Goal: Book appointment/travel/reservation

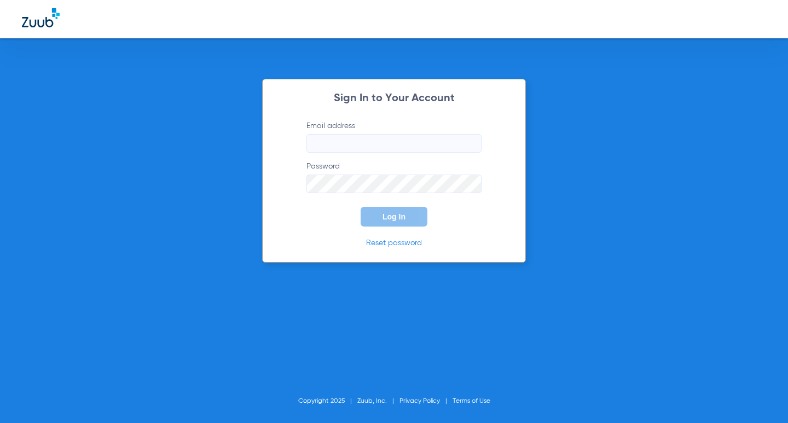
type input "[EMAIL_ADDRESS][DOMAIN_NAME]"
click at [391, 217] on span "Log In" at bounding box center [394, 216] width 23 height 9
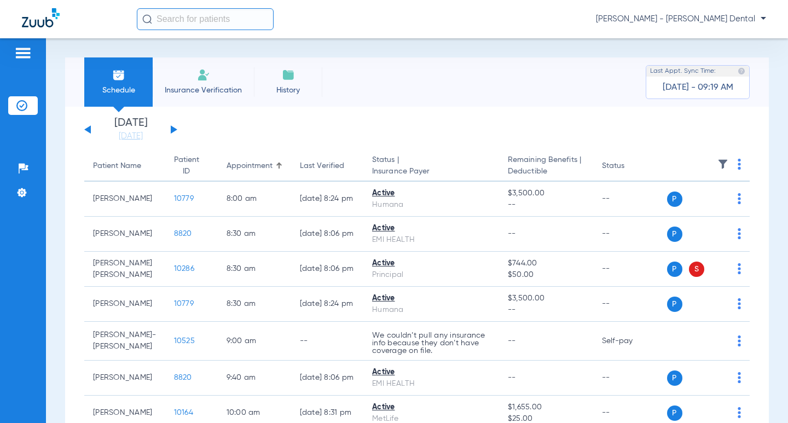
drag, startPoint x: 134, startPoint y: 136, endPoint x: 151, endPoint y: 144, distance: 18.6
click at [134, 135] on link "[DATE]" at bounding box center [131, 136] width 66 height 11
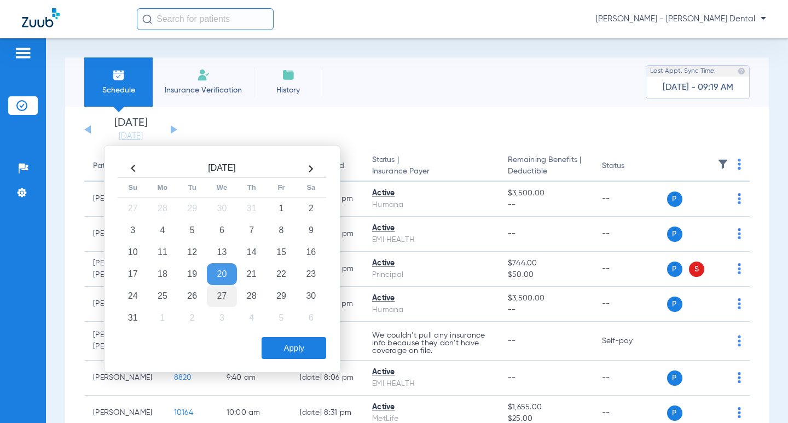
click at [217, 296] on td "27" at bounding box center [222, 296] width 30 height 22
click at [287, 353] on button "Apply" at bounding box center [294, 348] width 65 height 22
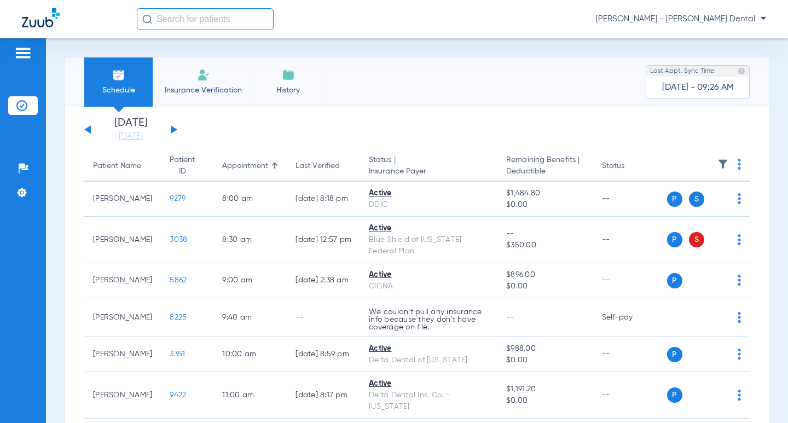
click at [170, 130] on div "[DATE] [DATE] [DATE] [DATE] [DATE] [DATE] [DATE] [DATE] [DATE] [DATE] [DATE] [D…" at bounding box center [130, 130] width 93 height 24
click at [176, 128] on div "[DATE] [DATE] [DATE] [DATE] [DATE] [DATE] [DATE] [DATE] [DATE] [DATE] [DATE] [D…" at bounding box center [130, 130] width 93 height 24
click at [172, 130] on button at bounding box center [174, 129] width 7 height 8
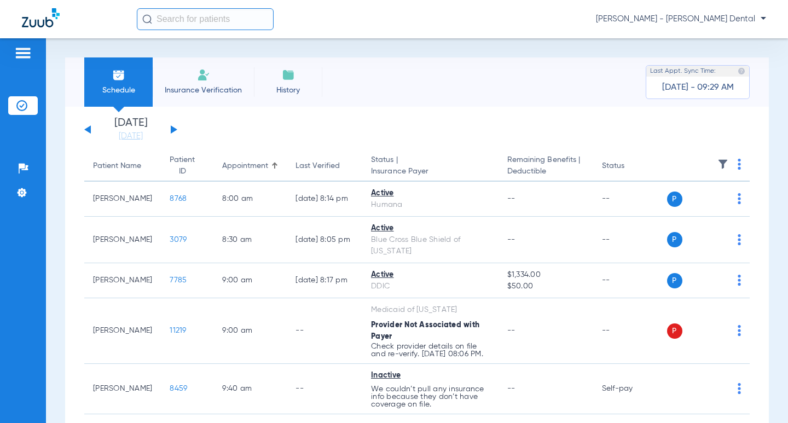
drag, startPoint x: 468, startPoint y: 84, endPoint x: 757, endPoint y: 109, distance: 290.0
click at [468, 84] on div "Schedule Insurance Verification History Last Appt. Sync Time: [DATE] - 09:29 AM" at bounding box center [417, 81] width 704 height 49
click at [172, 128] on button at bounding box center [174, 129] width 7 height 8
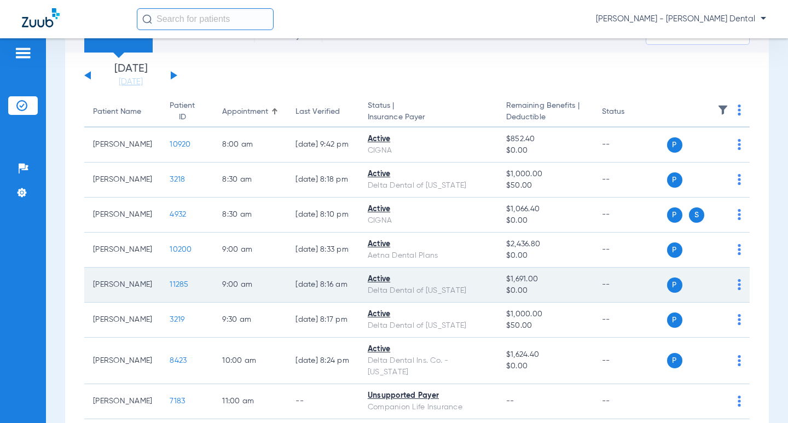
scroll to position [55, 0]
